Goal: Find specific page/section: Find specific page/section

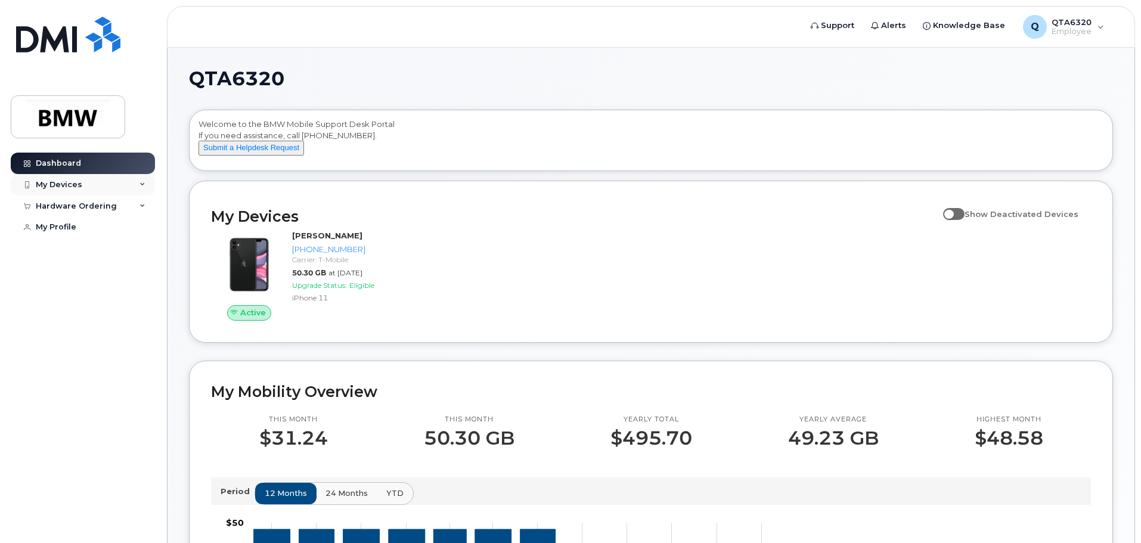
click at [124, 187] on div "My Devices" at bounding box center [83, 184] width 144 height 21
click at [137, 182] on div "My Devices" at bounding box center [83, 184] width 144 height 21
click at [139, 184] on div "My Devices" at bounding box center [83, 184] width 144 height 21
click at [141, 212] on div "Hardware Ordering" at bounding box center [83, 206] width 144 height 21
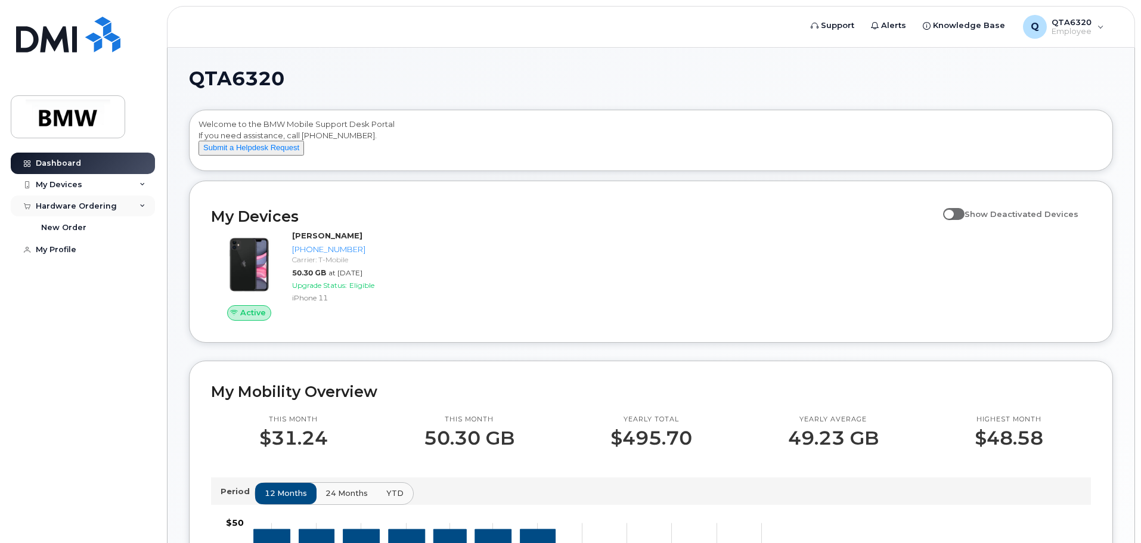
click at [141, 212] on div "Hardware Ordering" at bounding box center [83, 206] width 144 height 21
click at [137, 187] on div "My Devices" at bounding box center [83, 184] width 144 height 21
click at [142, 274] on icon at bounding box center [142, 271] width 6 height 6
click at [146, 281] on div "Hardware Ordering" at bounding box center [83, 270] width 144 height 21
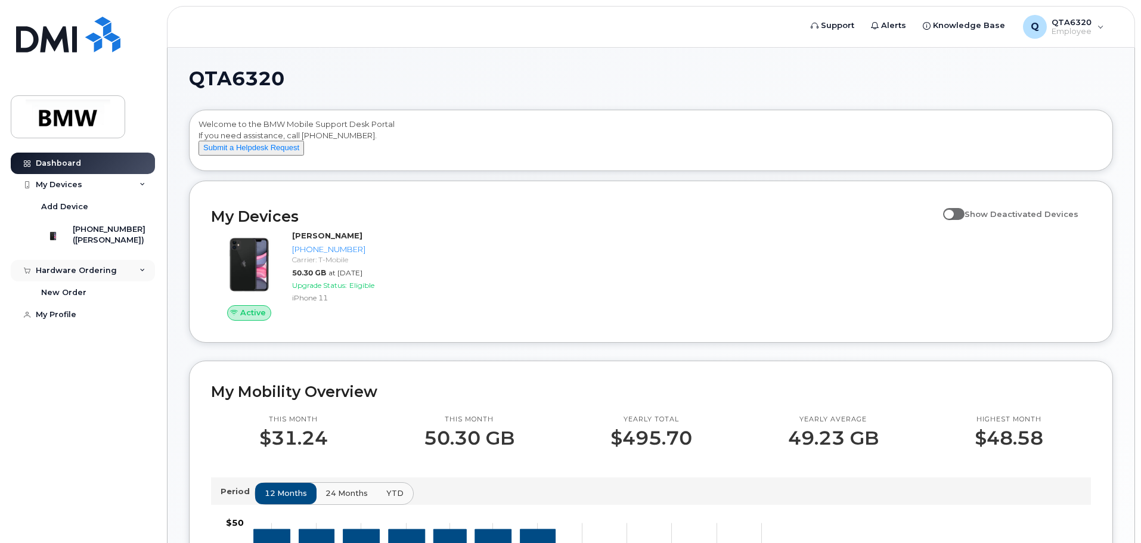
click at [145, 278] on div "Hardware Ordering" at bounding box center [83, 270] width 144 height 21
click at [150, 281] on div "Hardware Ordering" at bounding box center [83, 270] width 144 height 21
click at [953, 212] on input "Show Deactivated Devices" at bounding box center [948, 208] width 10 height 10
click at [965, 220] on span at bounding box center [953, 214] width 21 height 12
click at [953, 212] on input "Show Deactivated Devices" at bounding box center [948, 208] width 10 height 10
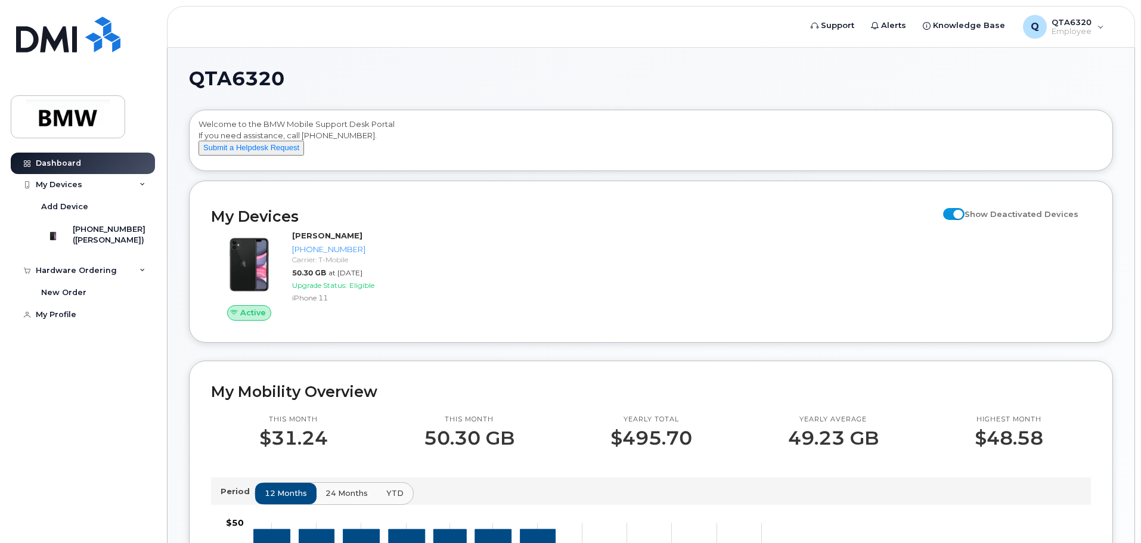
checkbox input "false"
